Goal: Transaction & Acquisition: Purchase product/service

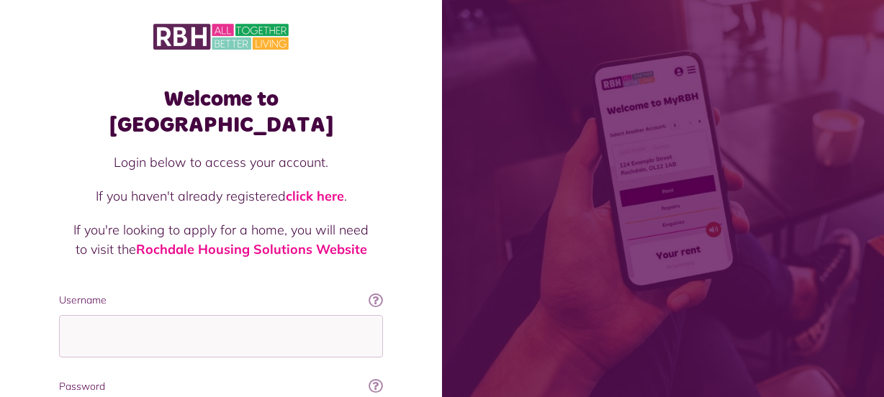
scroll to position [155, 0]
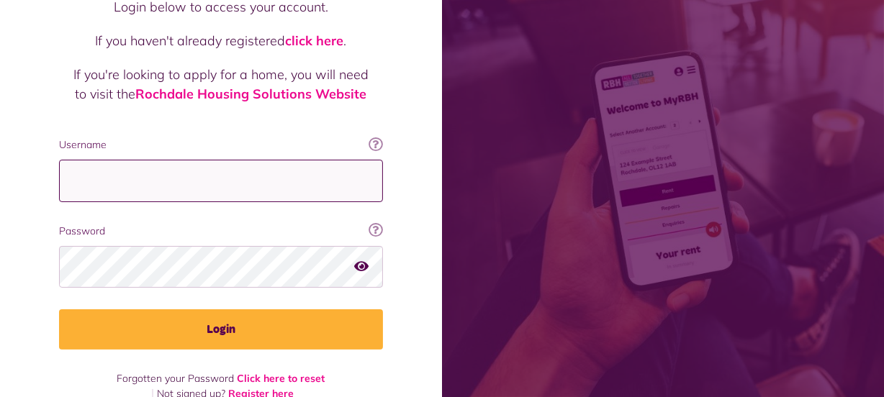
click at [105, 160] on input "Username" at bounding box center [221, 181] width 324 height 42
type input "**********"
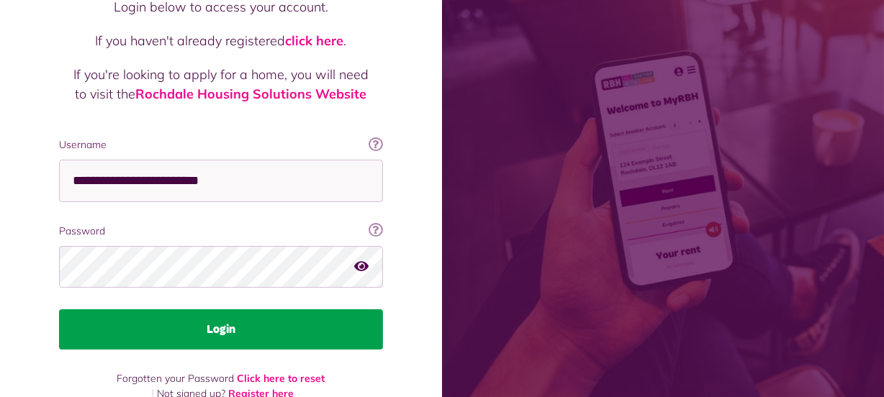
click at [226, 310] on button "Login" at bounding box center [221, 330] width 324 height 40
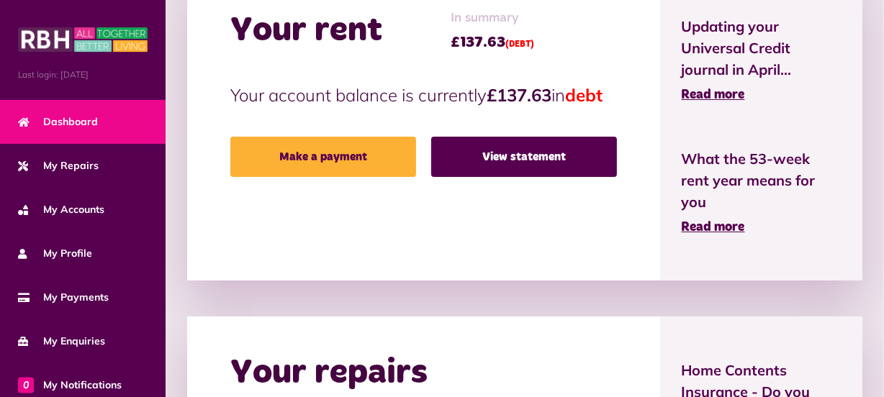
scroll to position [389, 0]
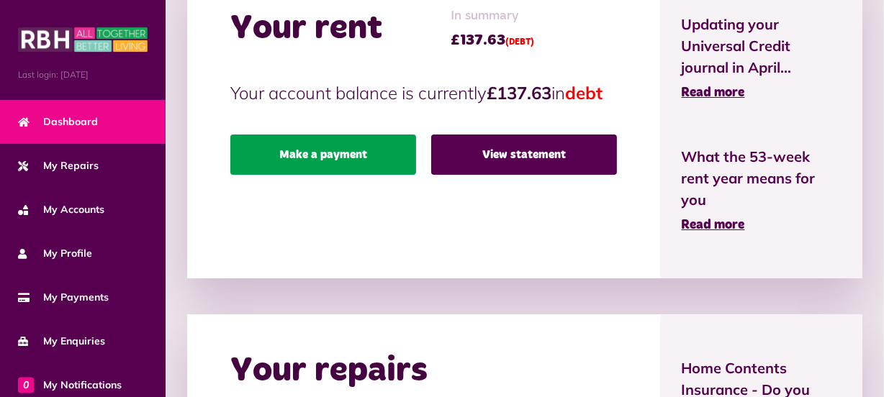
click at [348, 175] on link "Make a payment" at bounding box center [323, 155] width 186 height 40
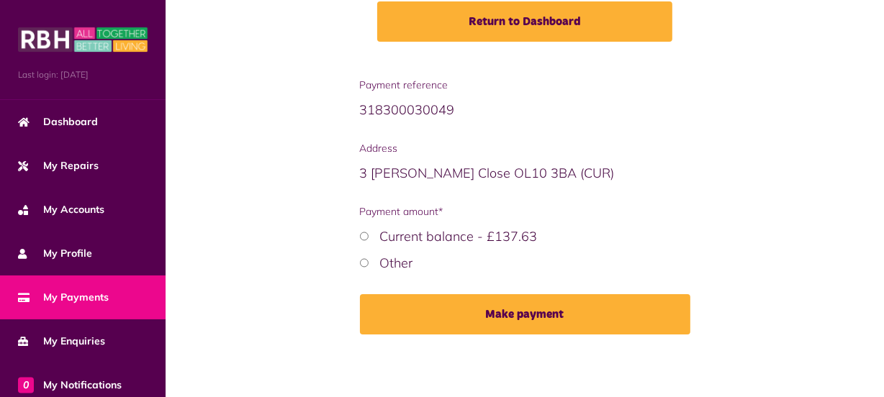
scroll to position [238, 0]
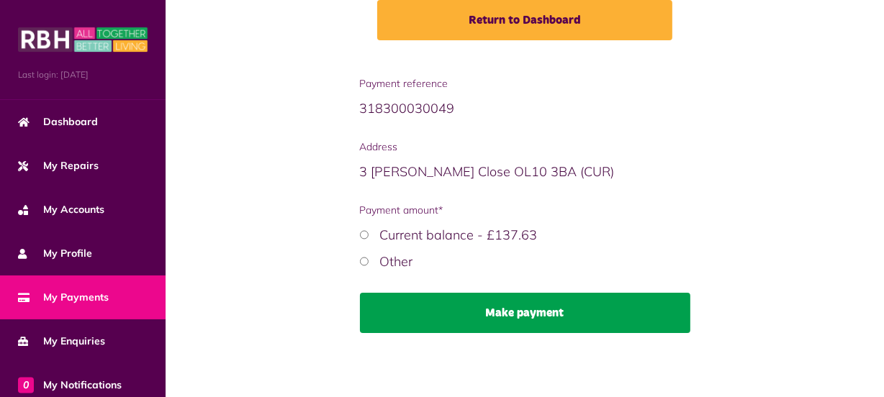
click at [509, 313] on button "Make payment" at bounding box center [525, 313] width 330 height 40
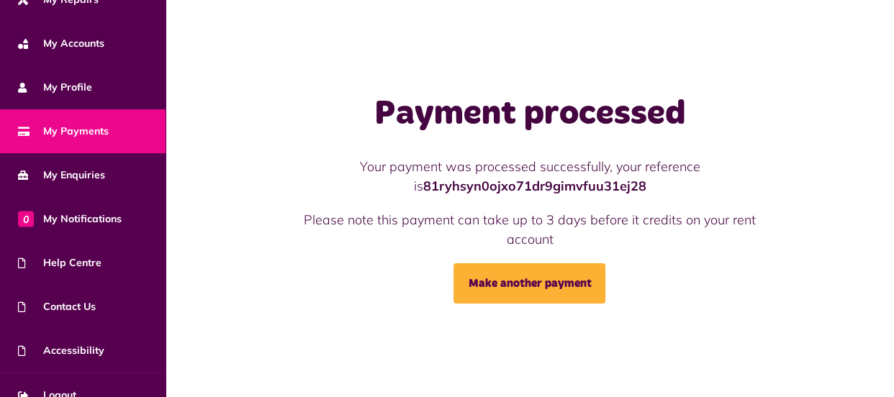
scroll to position [185, 0]
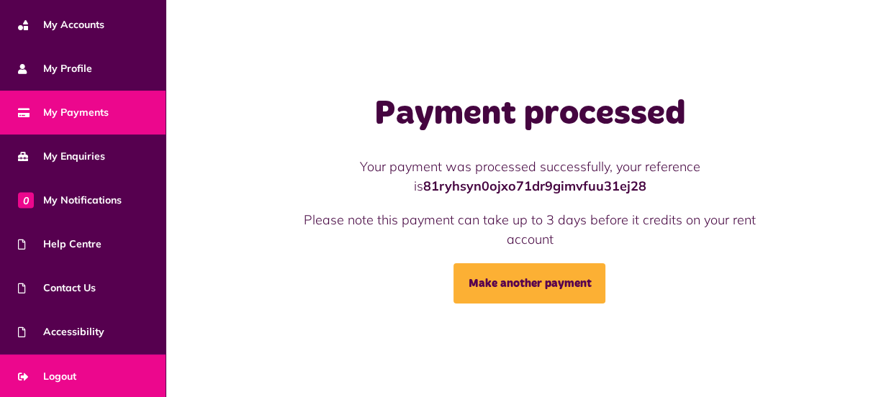
click at [81, 371] on link "Logout" at bounding box center [83, 377] width 166 height 44
